Goal: Check status: Check status

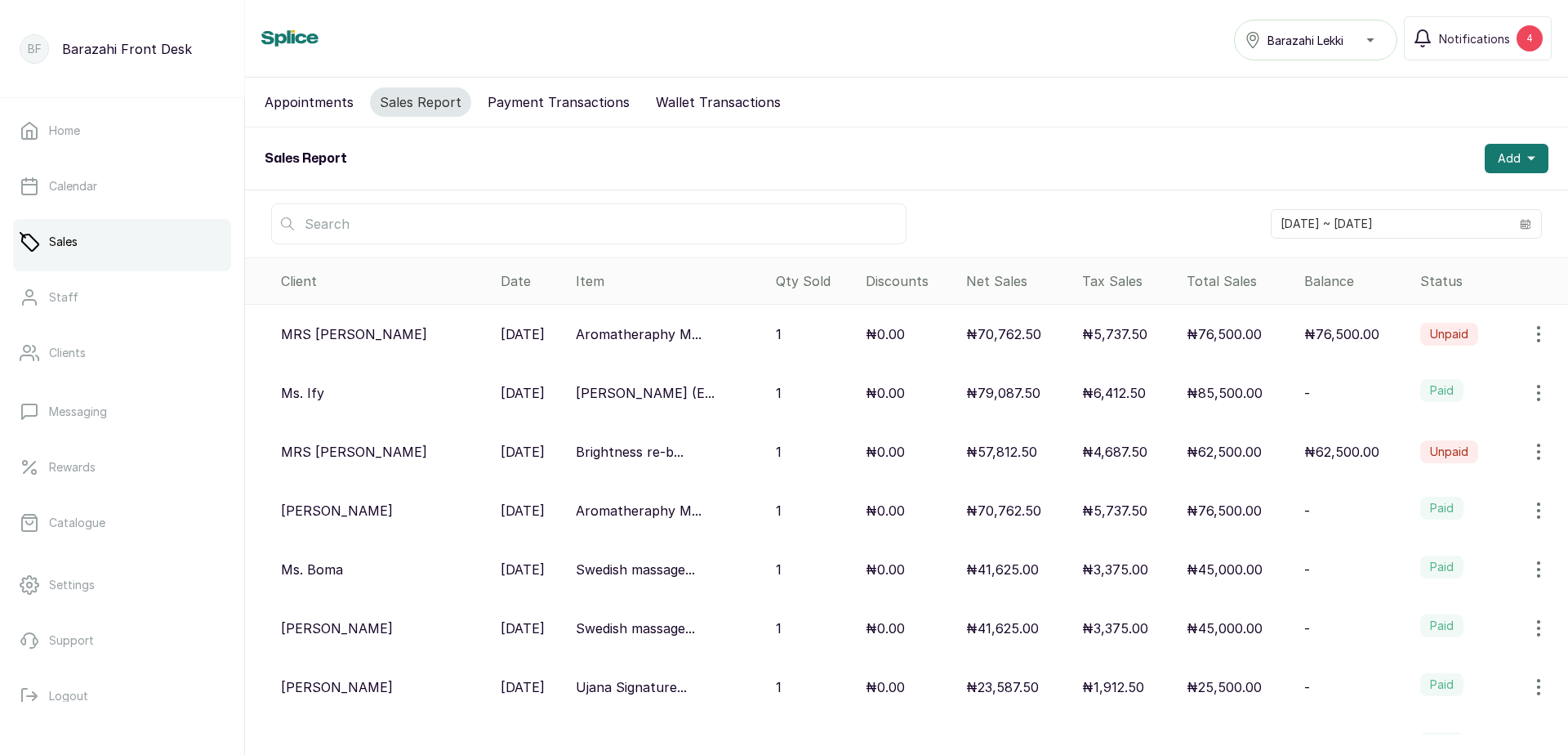
click at [1439, 565] on label "Paid" at bounding box center [1441, 566] width 43 height 23
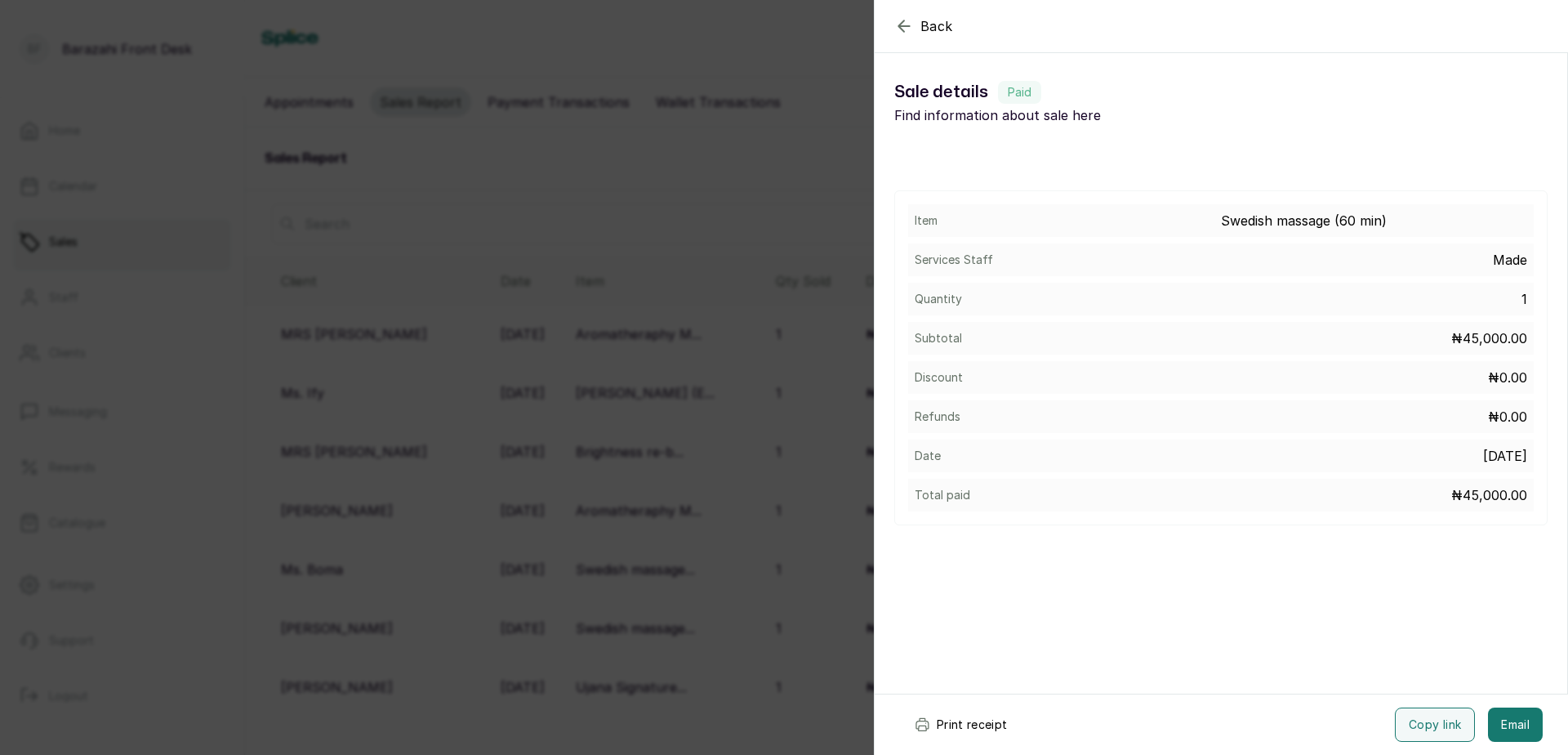
click at [983, 726] on button "Print receipt" at bounding box center [961, 724] width 120 height 34
click at [907, 30] on icon "button" at bounding box center [904, 26] width 19 height 19
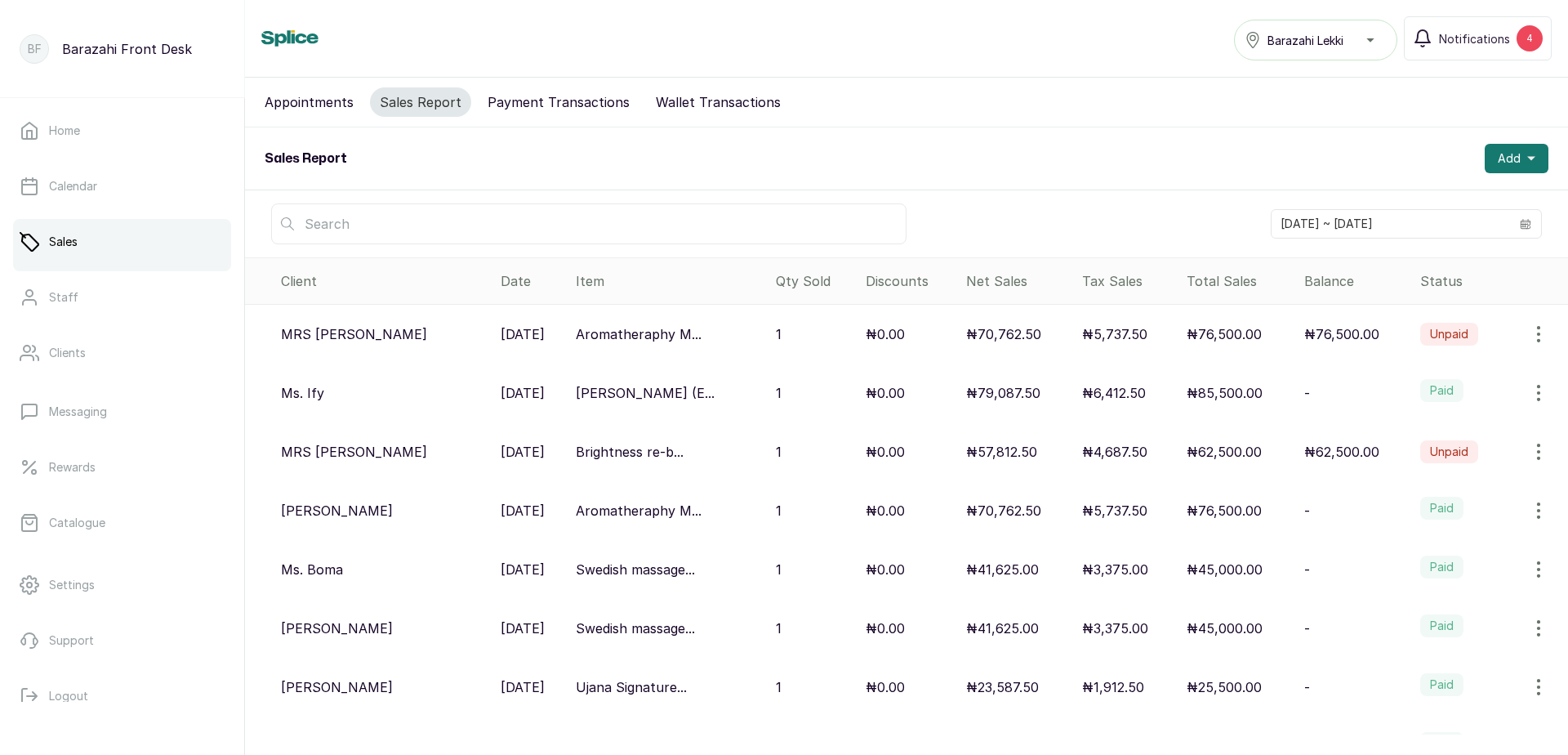
drag, startPoint x: 1070, startPoint y: 712, endPoint x: 1069, endPoint y: 779, distance: 67.0
drag, startPoint x: 1069, startPoint y: 779, endPoint x: 882, endPoint y: 715, distance: 197.6
click at [882, 715] on td "₦0.00" at bounding box center [909, 687] width 100 height 59
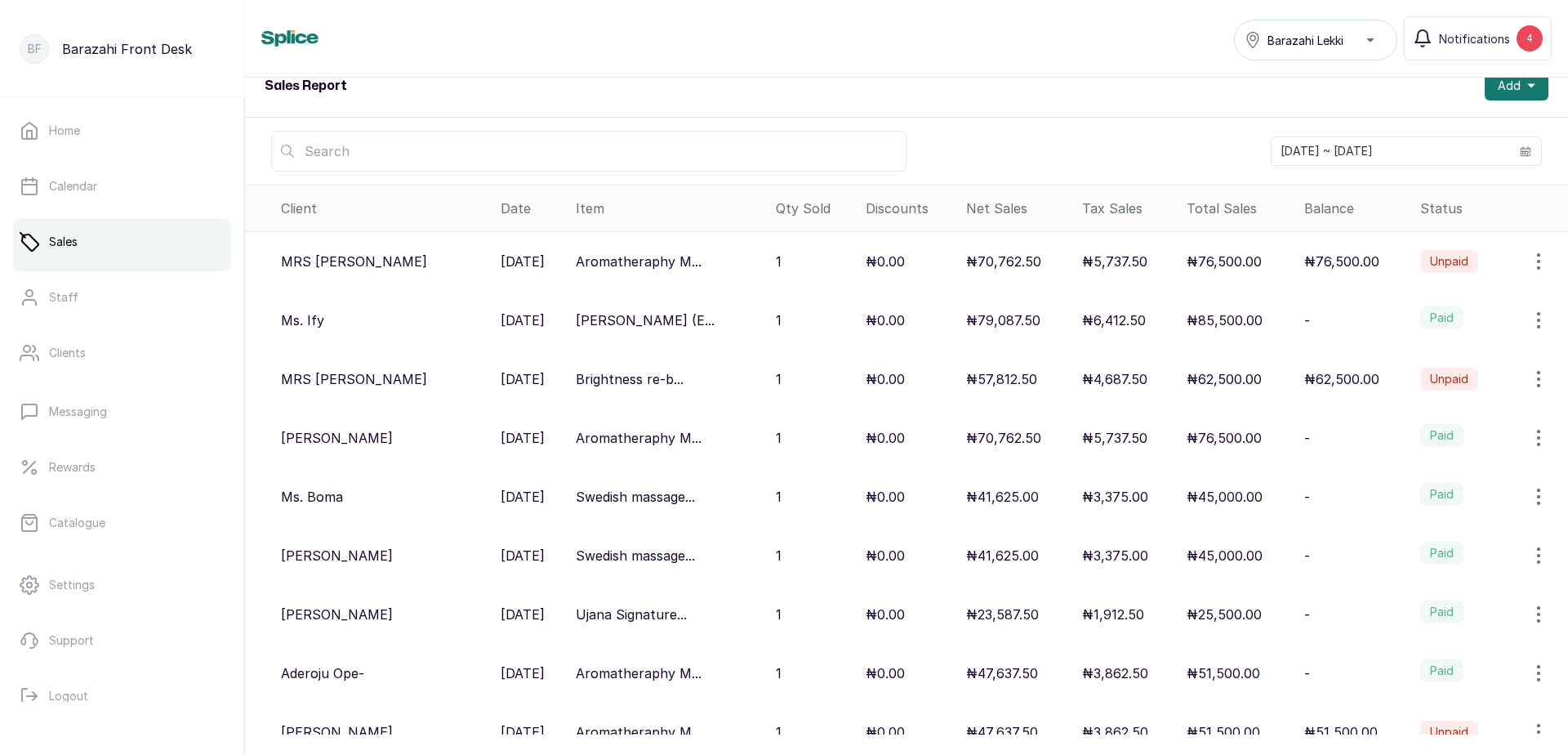
scroll to position [44, 0]
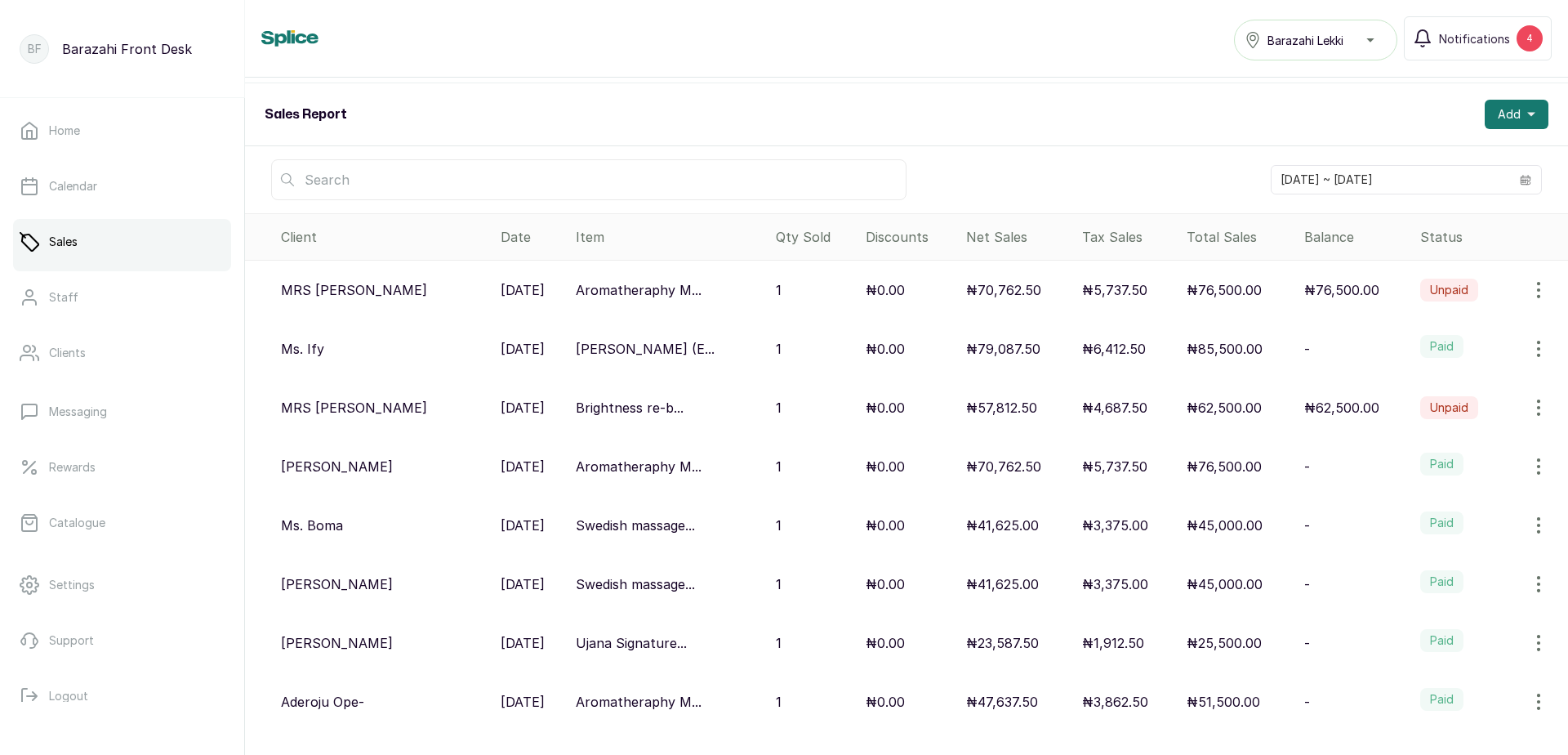
click at [1348, 404] on p "₦62,500.00" at bounding box center [1342, 407] width 75 height 19
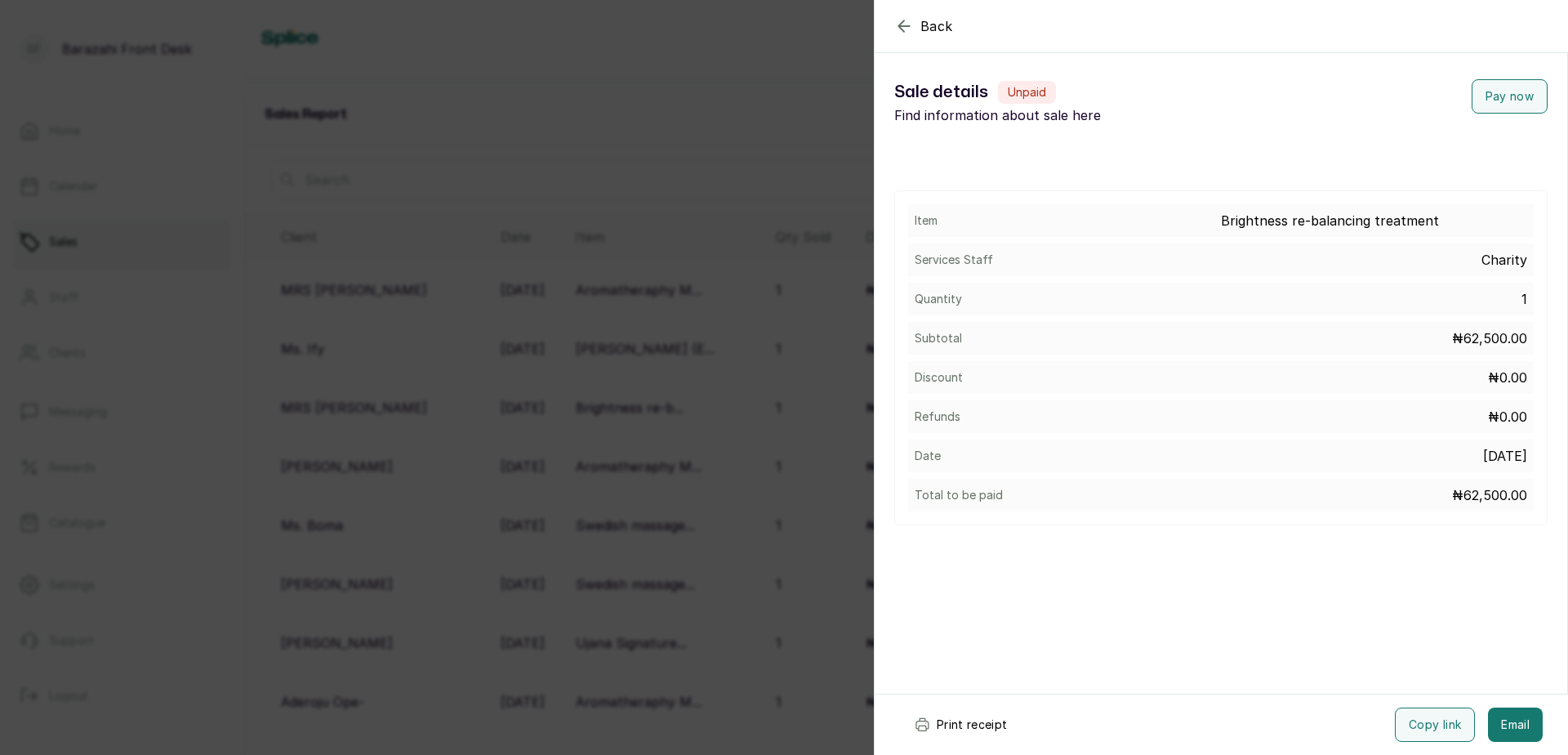
click at [755, 368] on div "Back Sale details Sale details Unpaid Find information about sale here Pay now …" at bounding box center [784, 378] width 1568 height 755
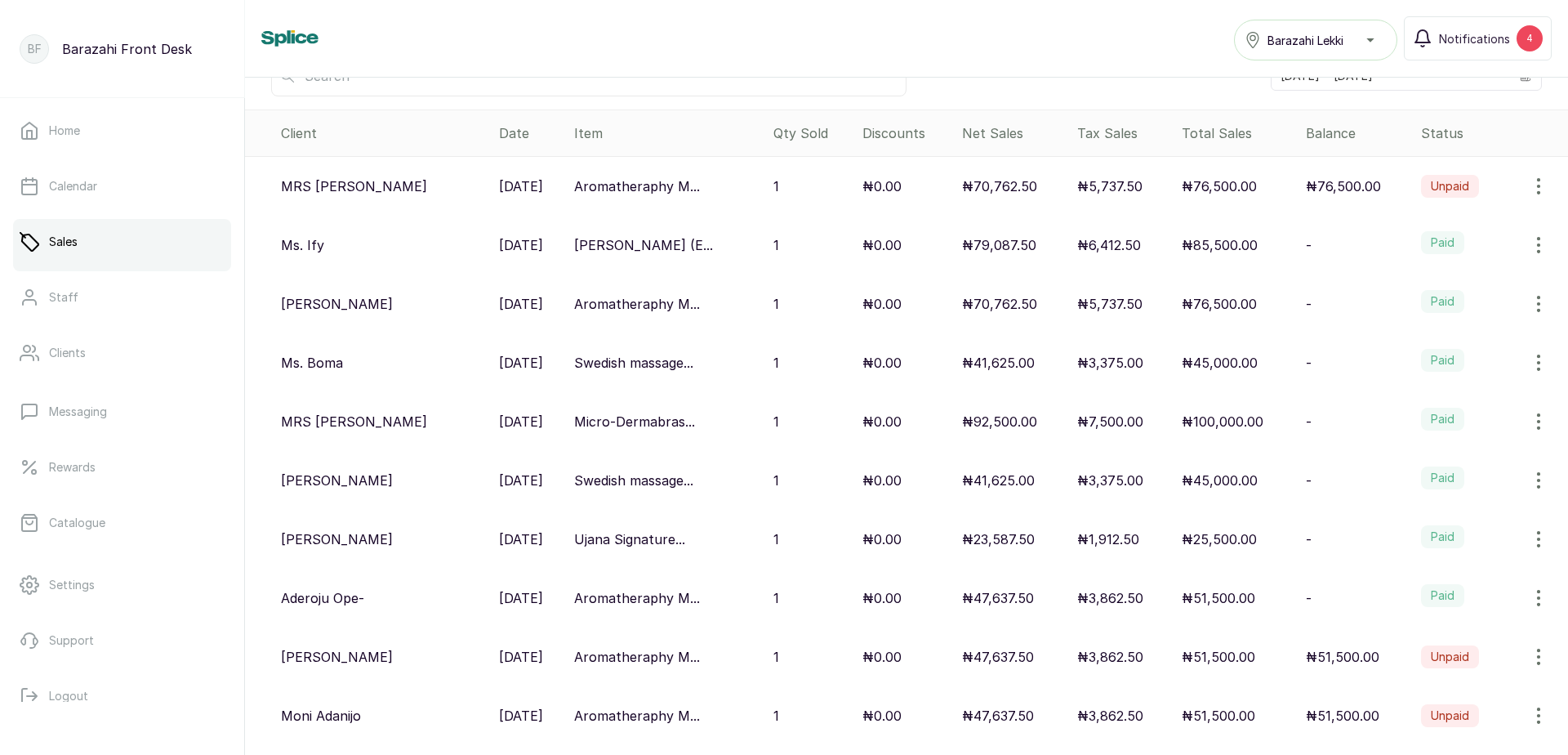
scroll to position [163, 0]
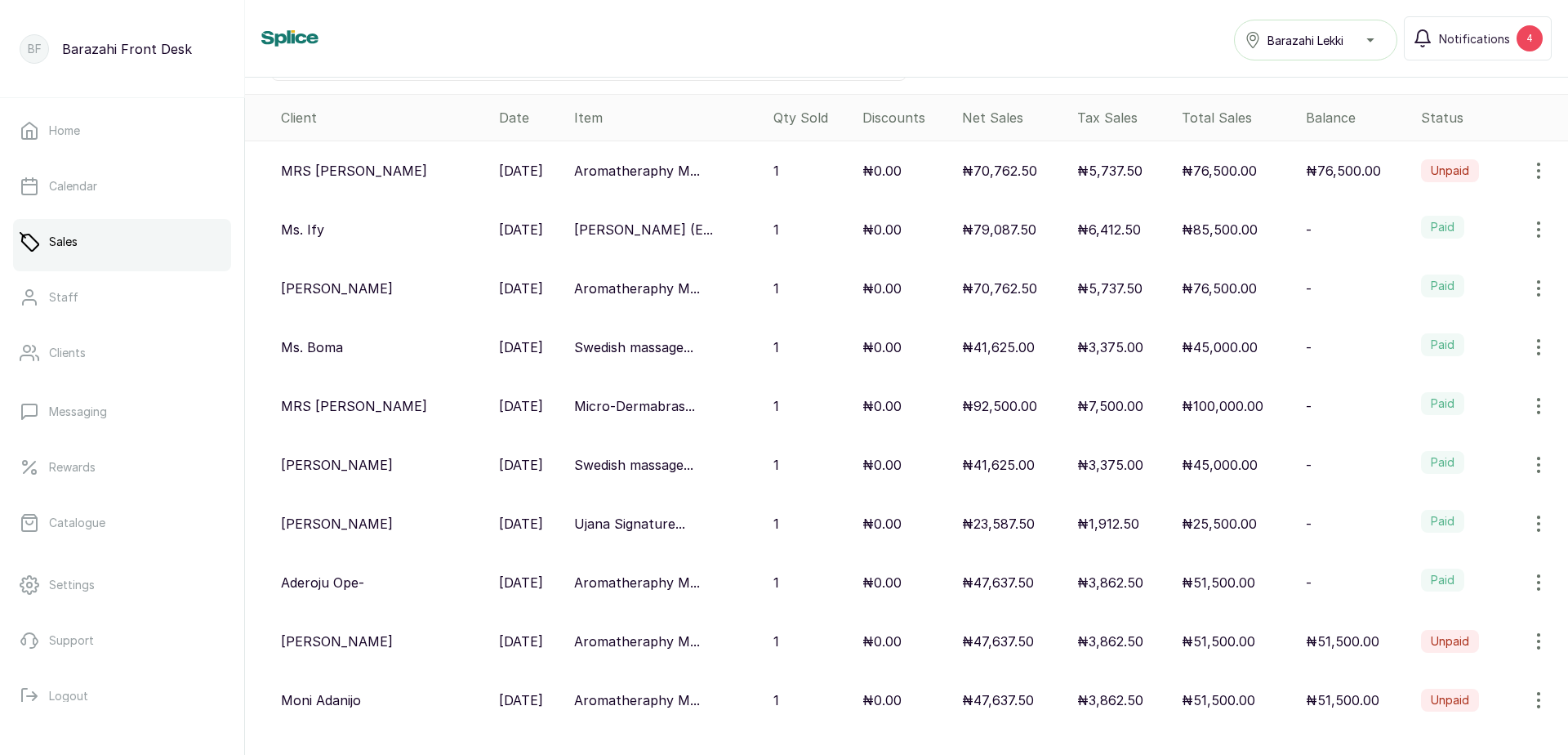
click at [1203, 408] on p "₦100,000.00" at bounding box center [1222, 405] width 82 height 19
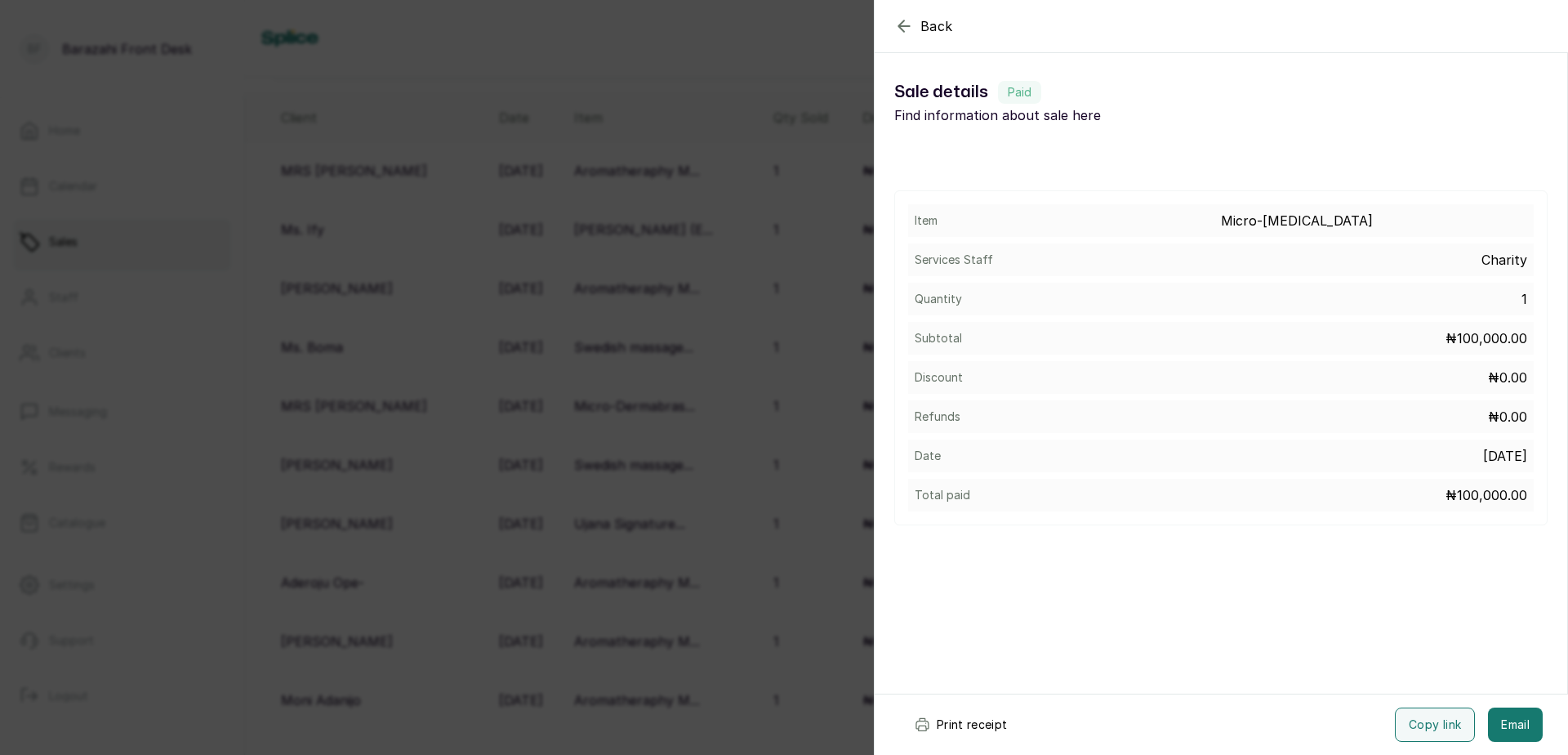
click at [979, 721] on button "Print receipt" at bounding box center [961, 724] width 120 height 34
drag, startPoint x: 641, startPoint y: 195, endPoint x: 849, endPoint y: 331, distance: 248.5
click at [642, 194] on div "Back Sale details Sale details Paid Find information about sale here Item Micro…" at bounding box center [784, 378] width 1568 height 755
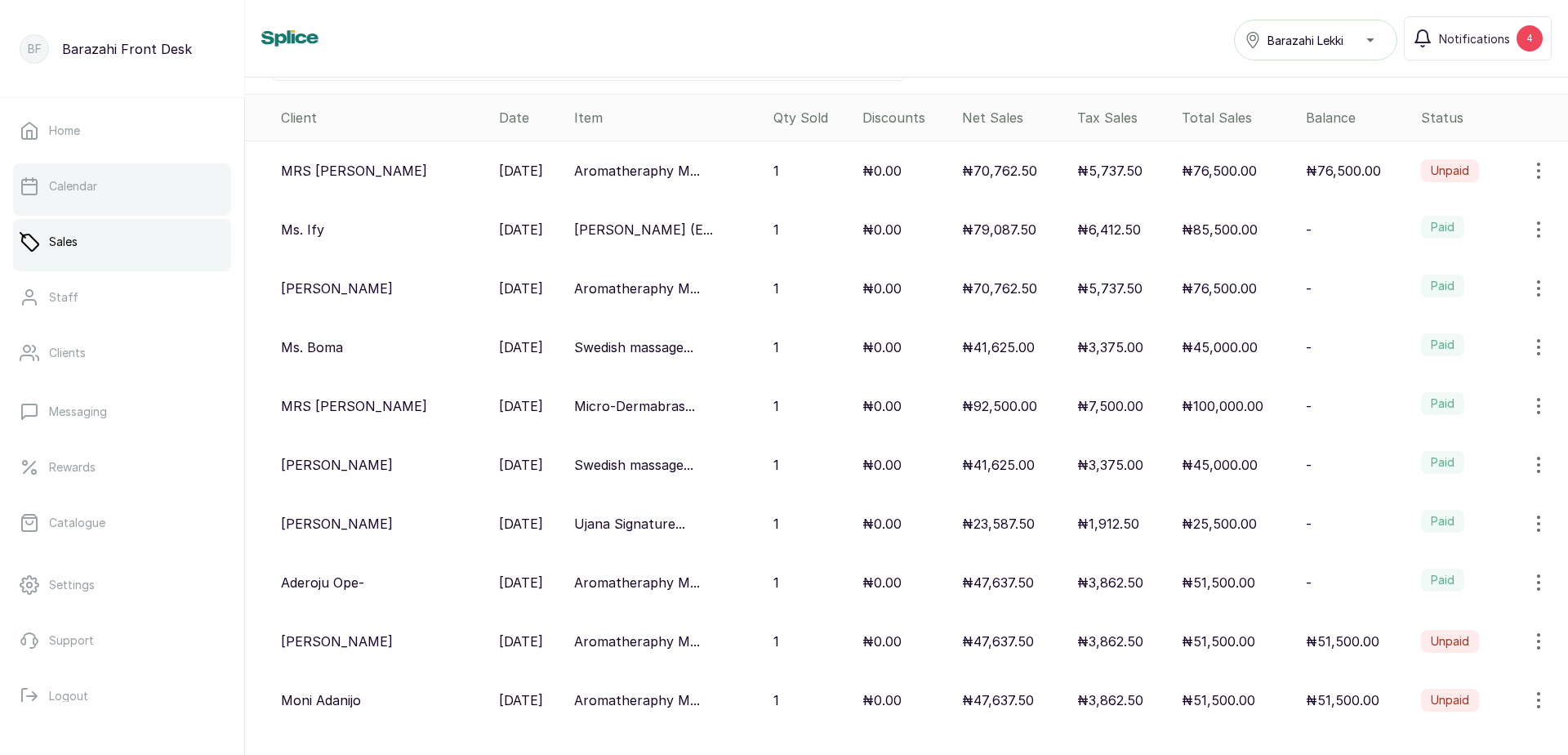
click at [109, 193] on link "Calendar" at bounding box center [121, 186] width 218 height 46
